Goal: Task Accomplishment & Management: Complete application form

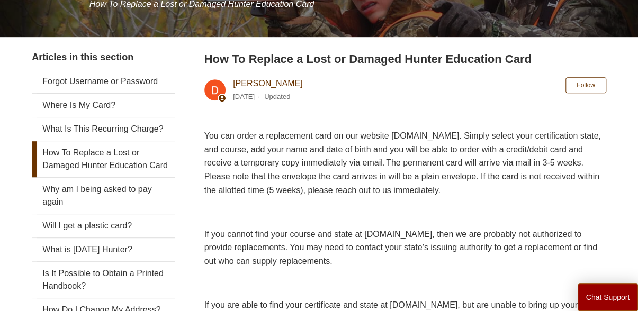
scroll to position [168, 0]
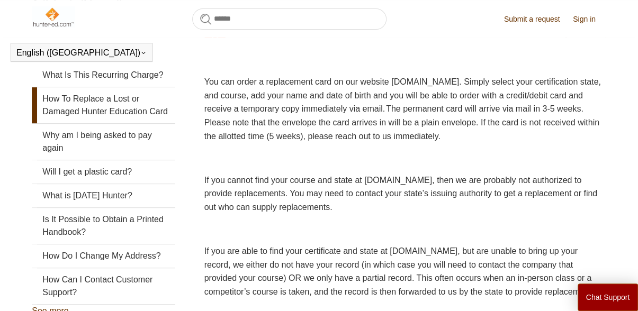
click at [130, 103] on link "How To Replace a Lost or Damaged Hunter Education Card" at bounding box center [103, 105] width 143 height 36
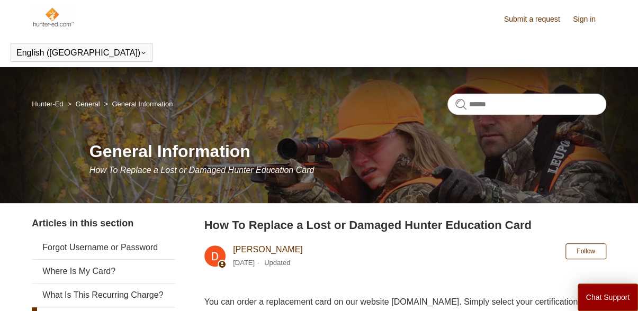
click at [538, 20] on link "Submit a request" at bounding box center [537, 19] width 67 height 11
